Goal: Transaction & Acquisition: Purchase product/service

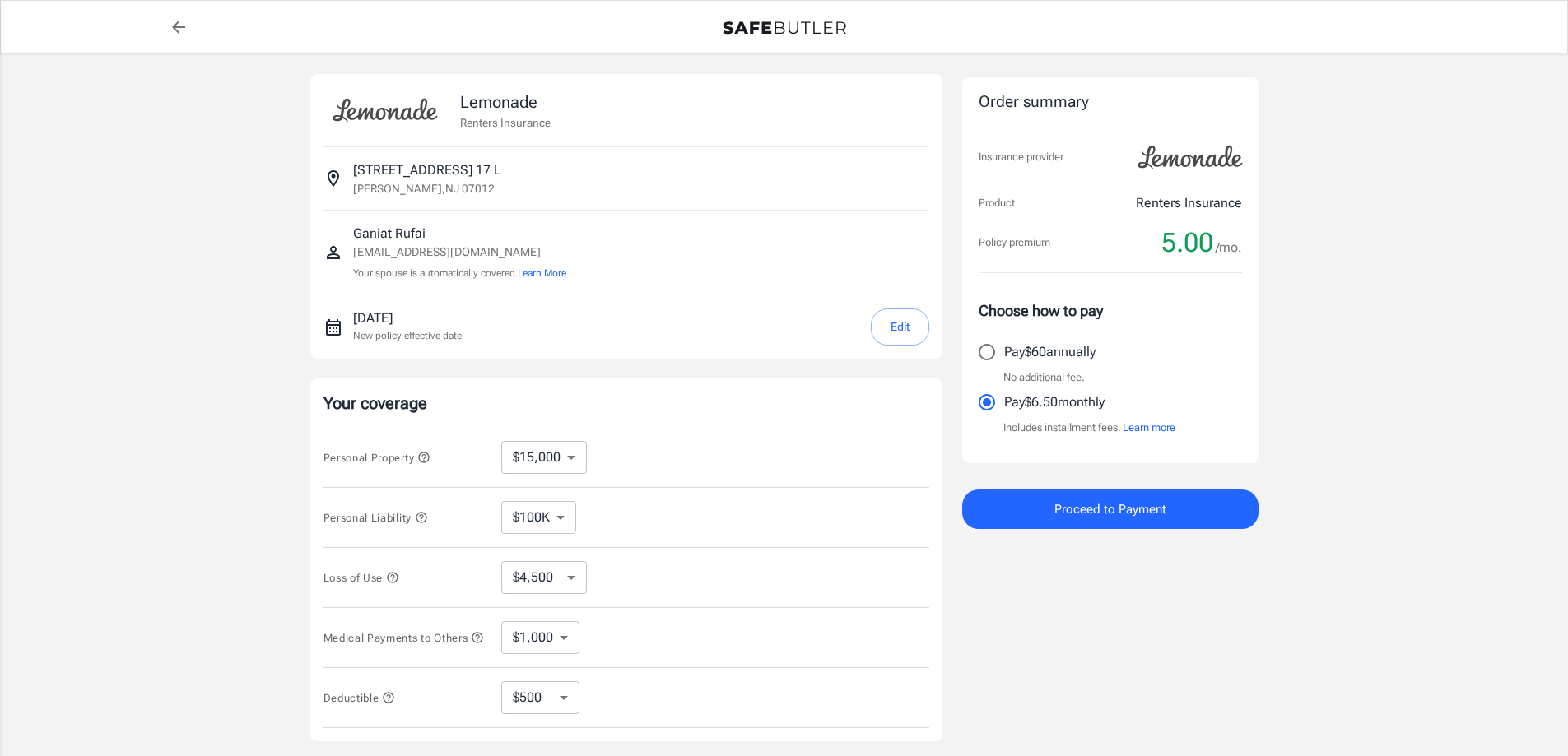
select select "15000"
select select "500"
click at [985, 341] on input "Pay $60 annually" at bounding box center [987, 352] width 35 height 35
radio input "true"
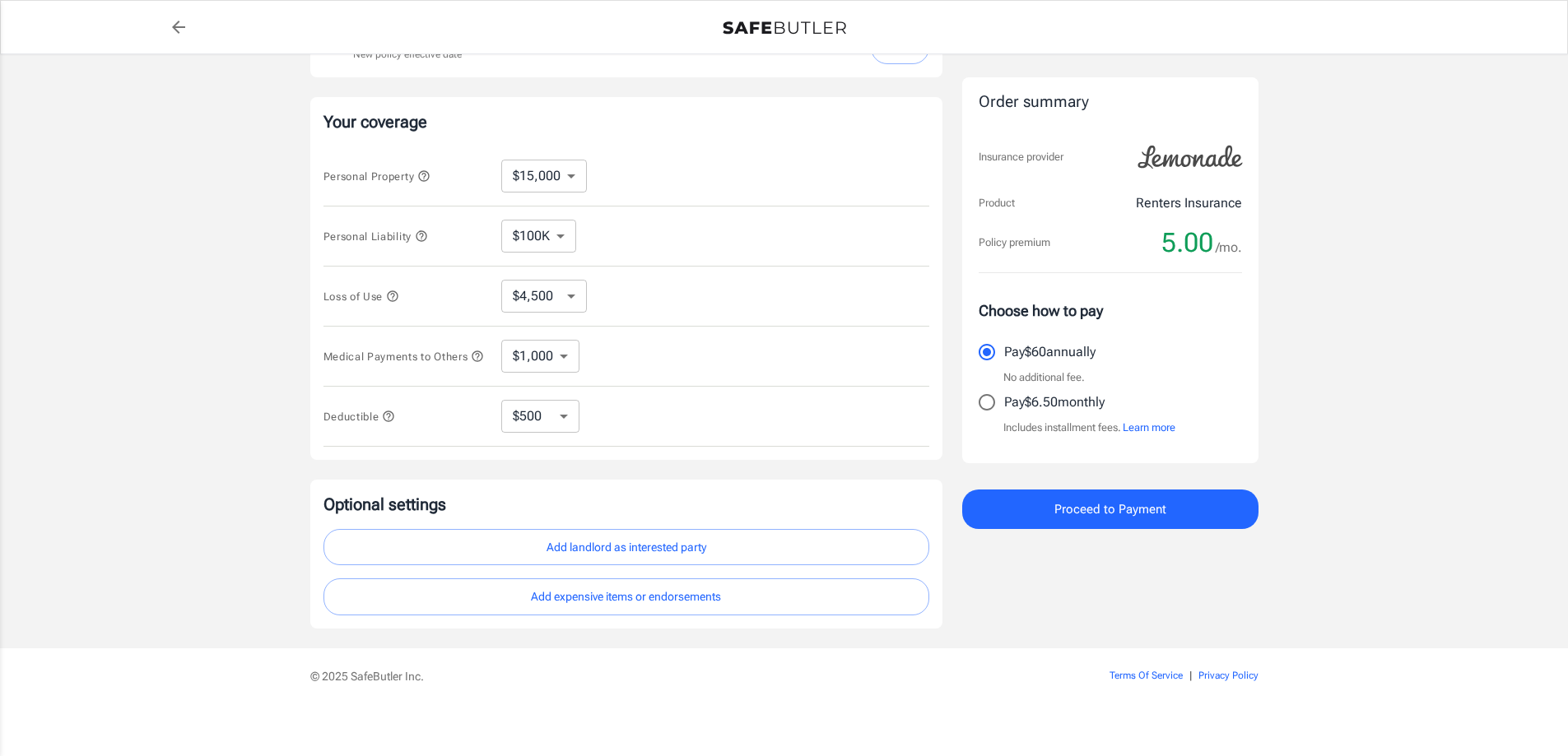
scroll to position [296, 0]
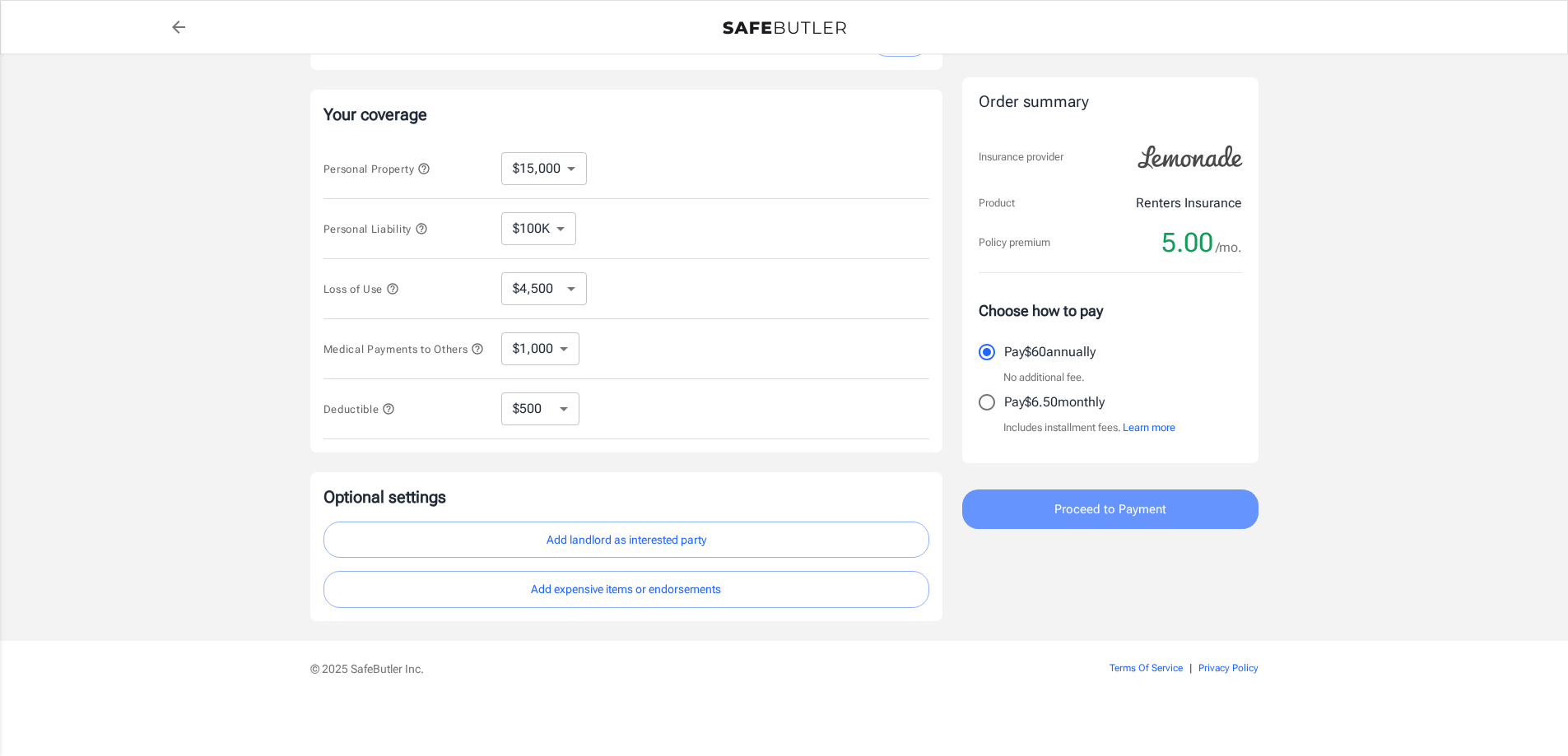
click at [1074, 500] on span "Proceed to Payment" at bounding box center [1110, 510] width 112 height 22
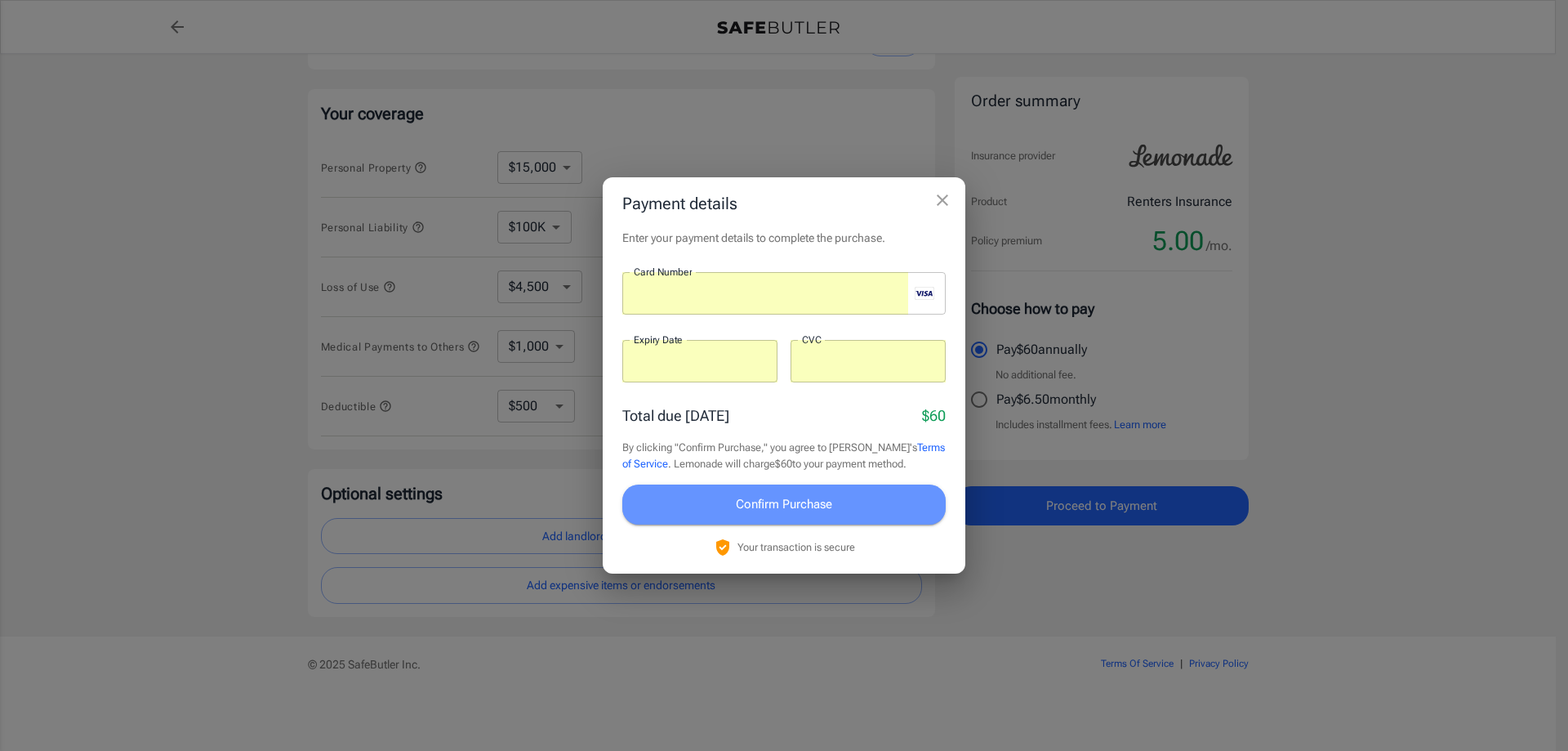
click at [822, 497] on span "Confirm Purchase" at bounding box center [784, 505] width 97 height 22
click at [787, 509] on span "Confirm Purchase" at bounding box center [784, 505] width 97 height 22
click at [784, 502] on span "Confirm Purchase" at bounding box center [784, 505] width 97 height 22
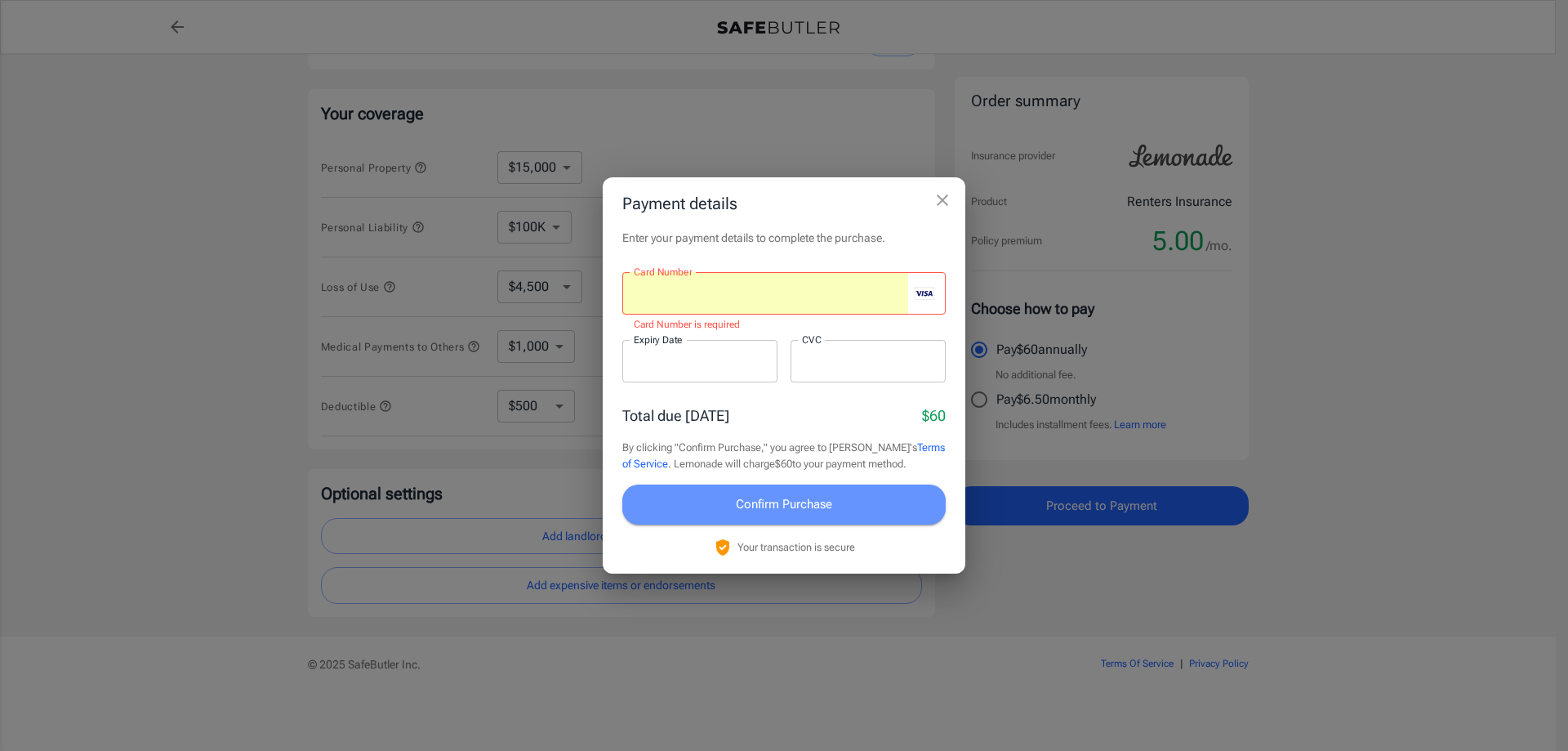
click at [818, 501] on span "Confirm Purchase" at bounding box center [784, 505] width 97 height 22
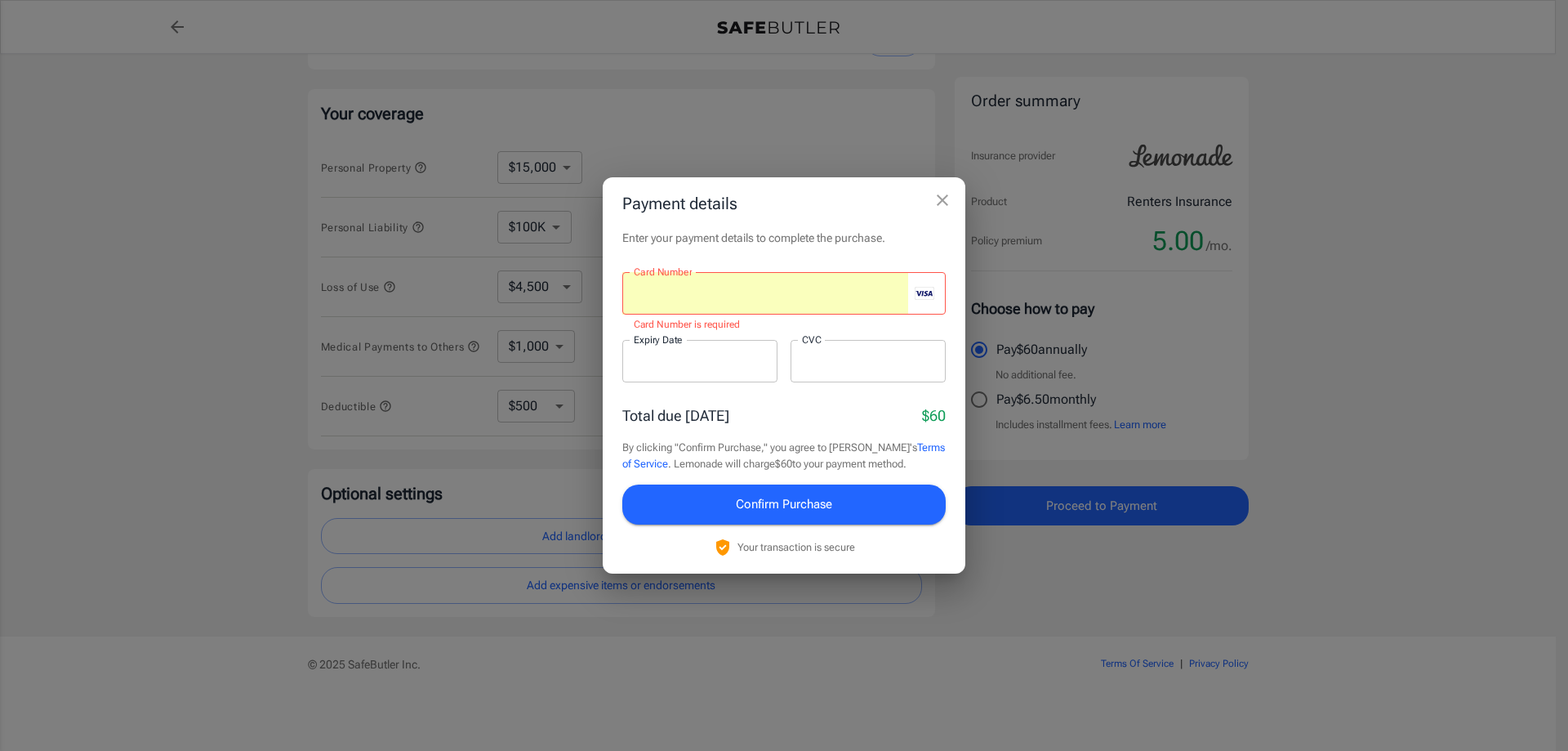
click at [758, 303] on div at bounding box center [765, 293] width 286 height 42
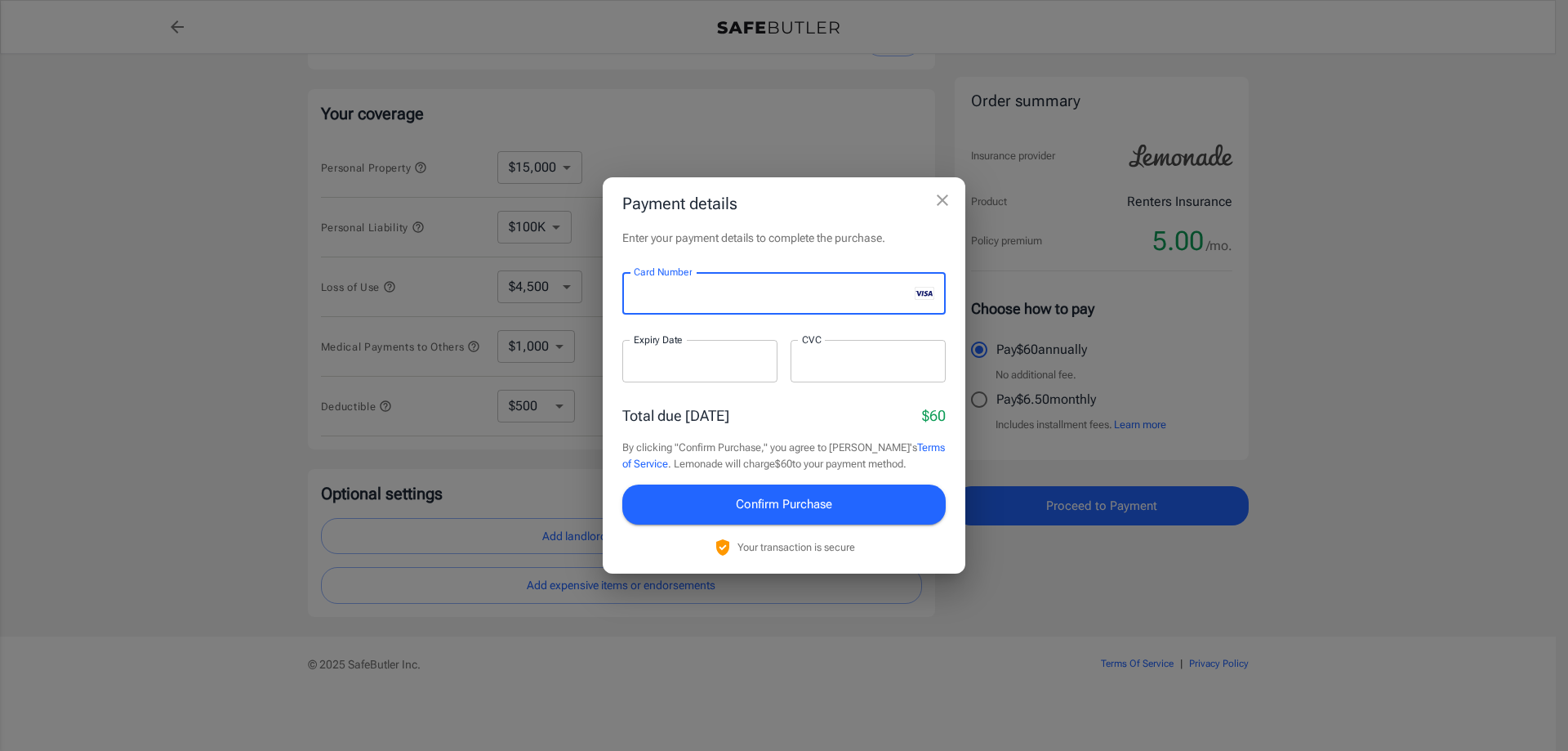
click at [886, 210] on h2 "Payment details" at bounding box center [784, 203] width 363 height 52
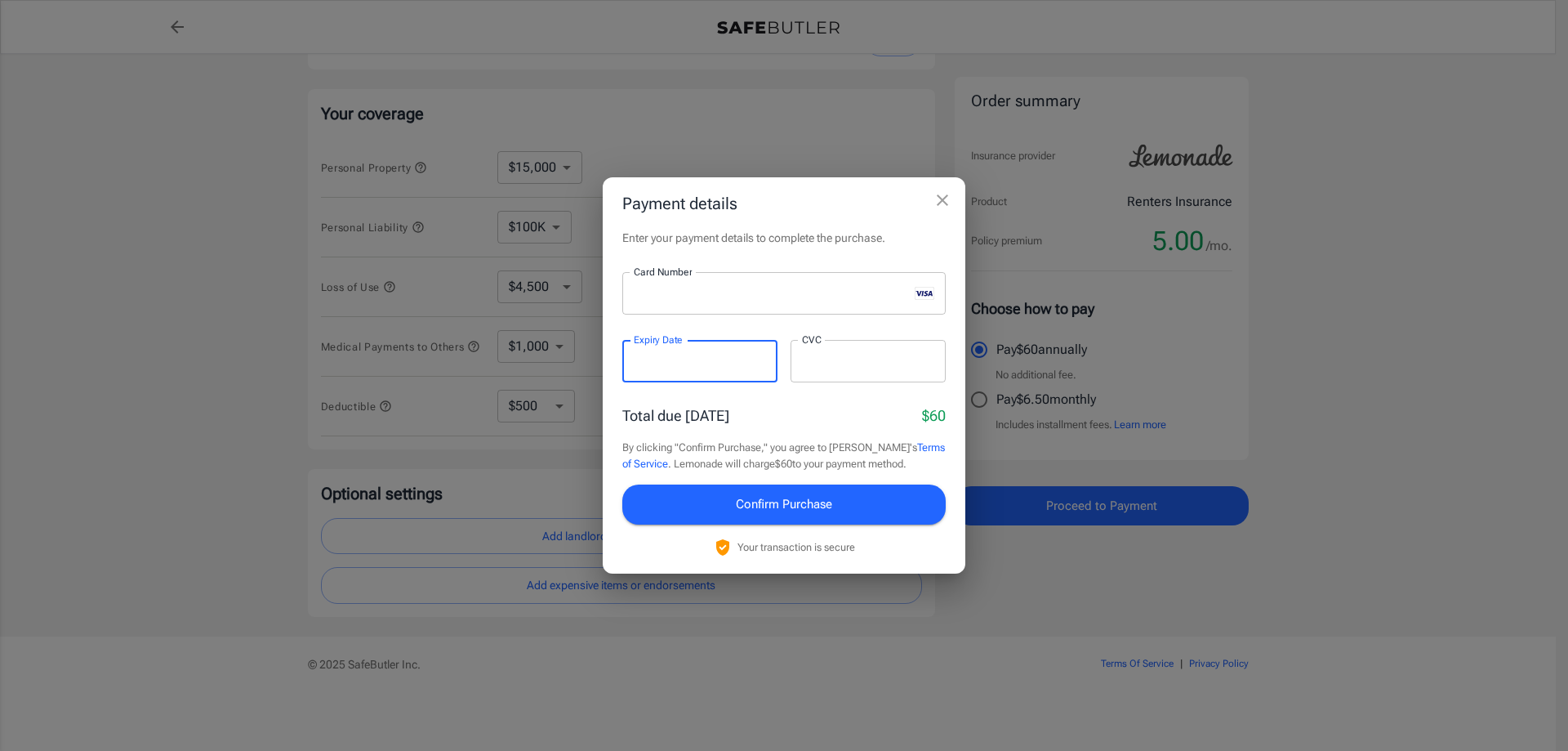
click at [795, 503] on span "Confirm Purchase" at bounding box center [784, 505] width 97 height 22
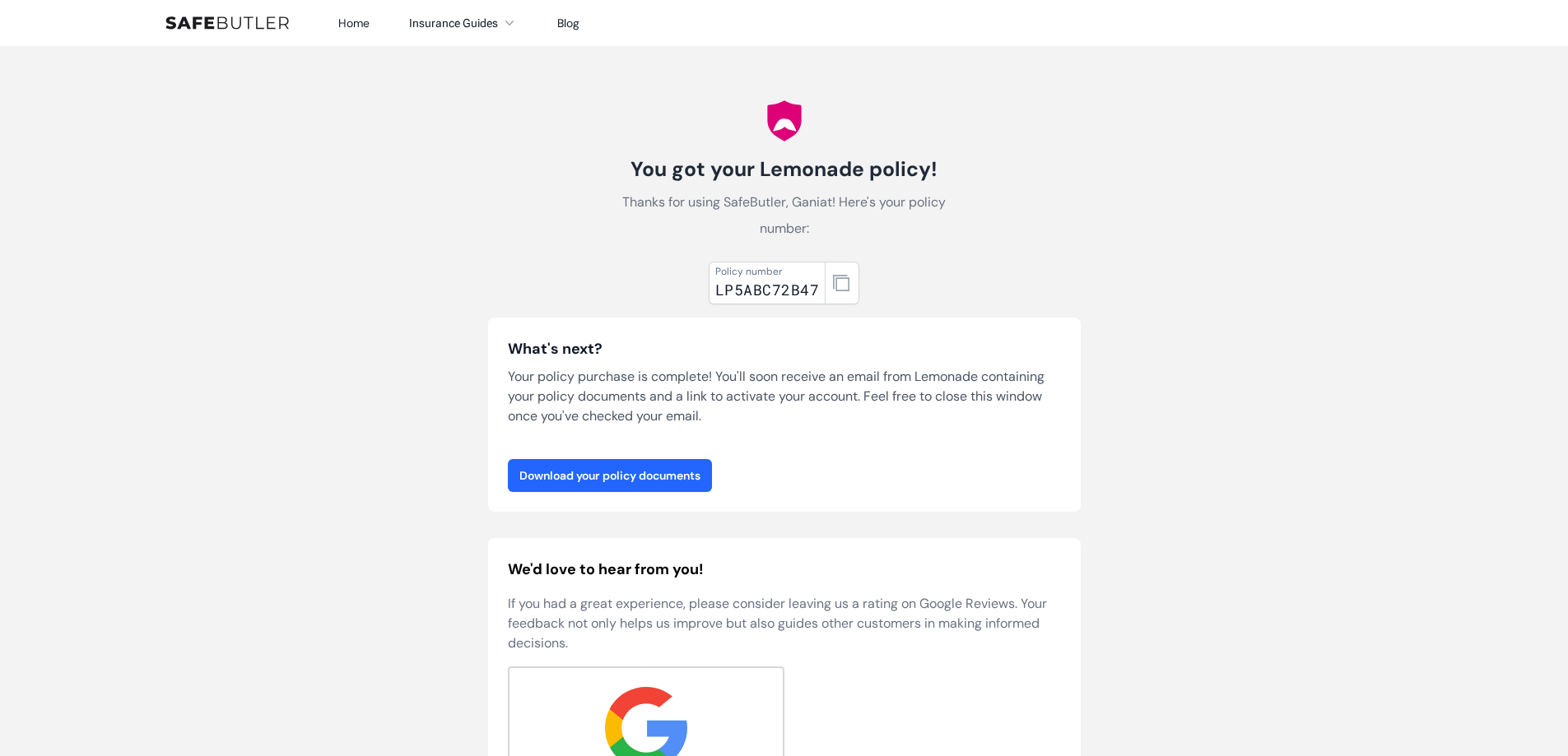
click at [606, 480] on link "Download your policy documents" at bounding box center [610, 475] width 204 height 33
